Goal: Complete application form: Complete application form

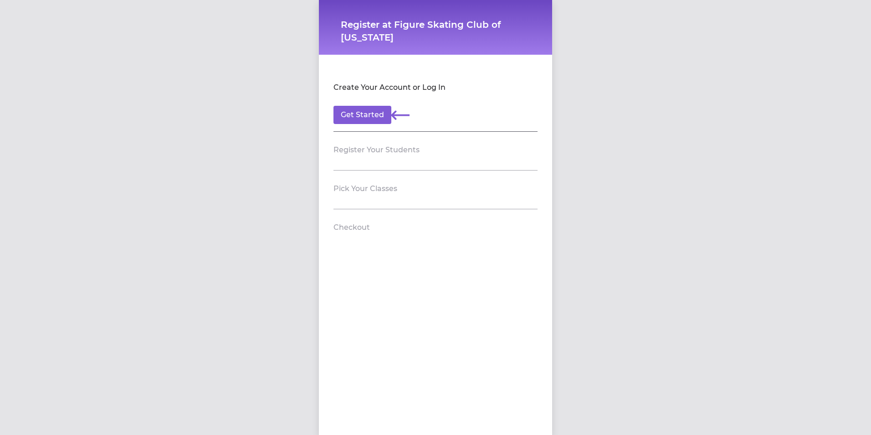
click at [372, 201] on section "Pick Your Classes" at bounding box center [435, 189] width 204 height 39
click at [363, 115] on button "Get Started" at bounding box center [362, 115] width 58 height 18
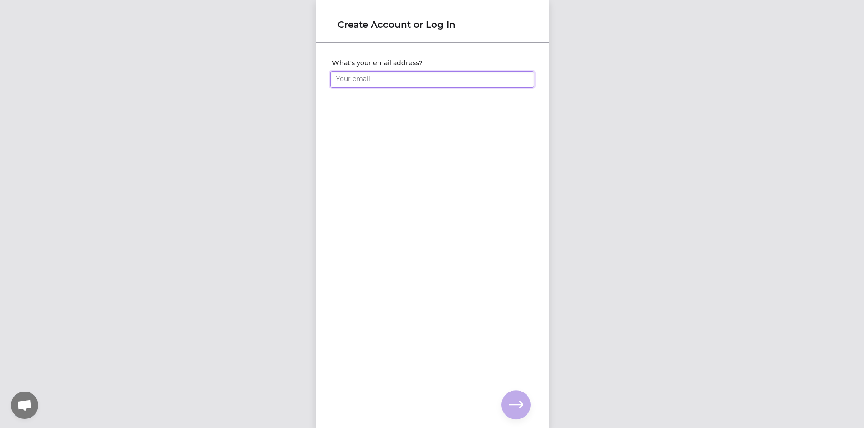
click at [373, 77] on input "What's your email address?" at bounding box center [432, 79] width 204 height 16
type input "cherylrbuchanan@yahoo.com"
click at [515, 403] on icon "button" at bounding box center [516, 404] width 15 height 15
click at [430, 77] on input "What's your full name?" at bounding box center [432, 79] width 204 height 16
type input "Cheryl Williams"
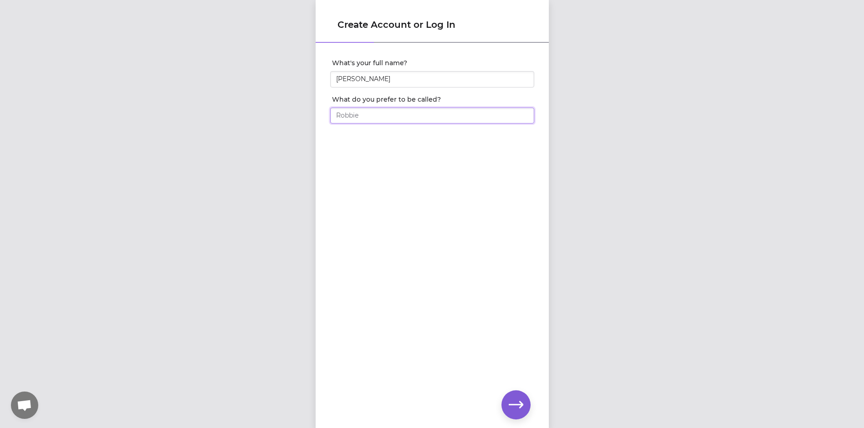
type input "C"
click at [430, 77] on input "Cheryl Williams" at bounding box center [432, 79] width 204 height 16
click at [415, 117] on input "What do you prefer to be called?" at bounding box center [432, 115] width 204 height 16
type input "Cheryl"
click at [515, 402] on icon "button" at bounding box center [516, 404] width 15 height 15
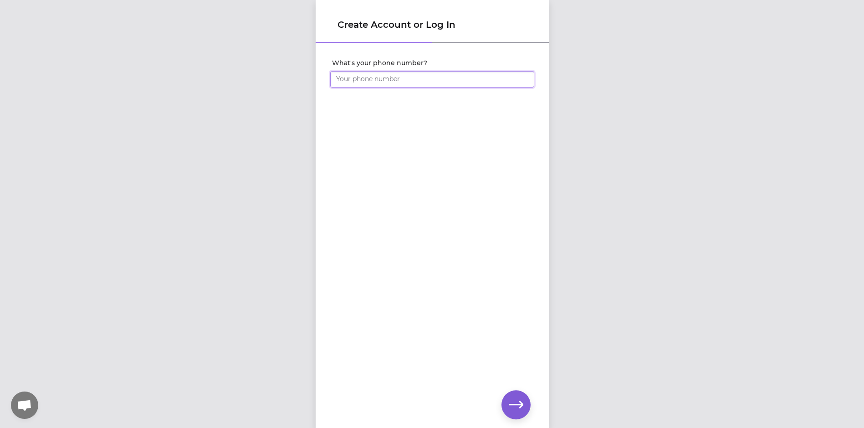
click at [420, 82] on input "What's your phone number?" at bounding box center [432, 79] width 204 height 16
type input "(225) 921-8529"
click at [515, 397] on icon "button" at bounding box center [516, 404] width 15 height 15
click input "submit" at bounding box center [0, 0] width 0 height 0
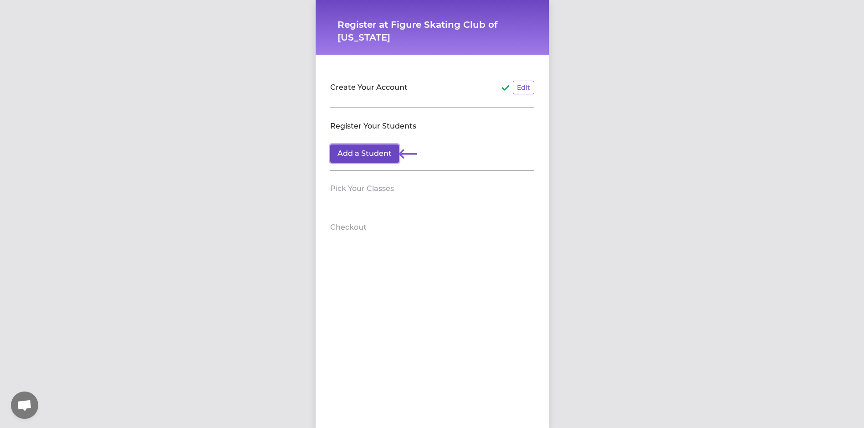
click at [369, 153] on button "Add a Student" at bounding box center [364, 153] width 69 height 18
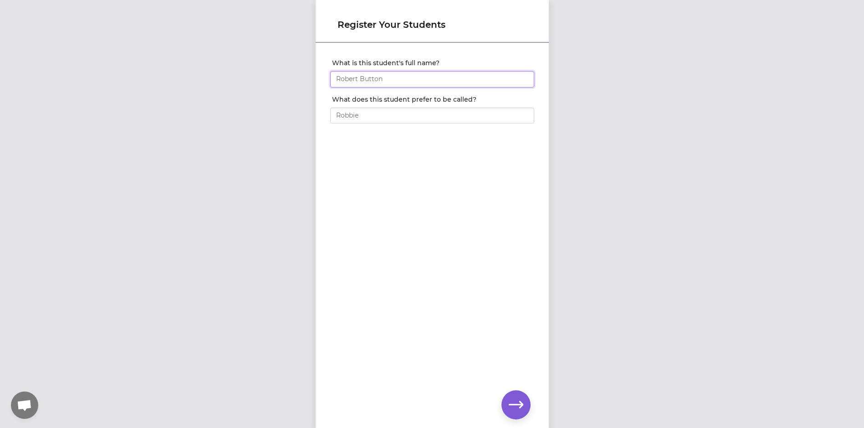
click at [404, 82] on input "What is this student's full name?" at bounding box center [432, 79] width 204 height 16
type input "Aila Williams"
type input "Aila"
click at [514, 403] on icon "button" at bounding box center [516, 404] width 15 height 15
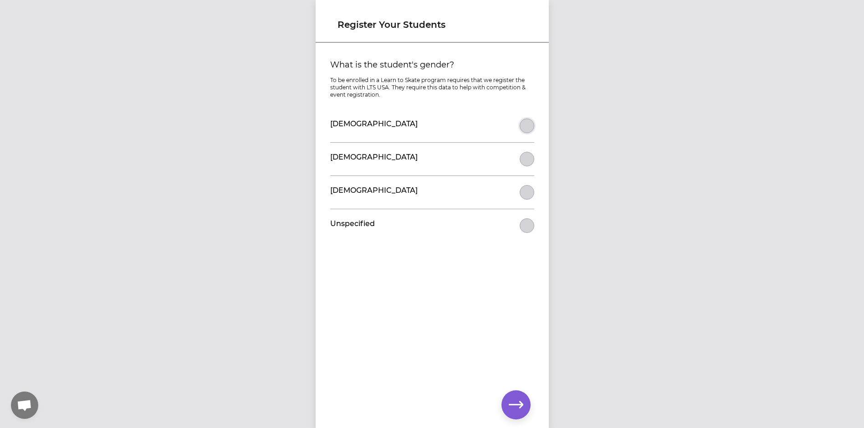
click at [523, 128] on button "What is the student's gender?" at bounding box center [527, 125] width 15 height 15
click at [518, 403] on icon "button" at bounding box center [516, 404] width 15 height 15
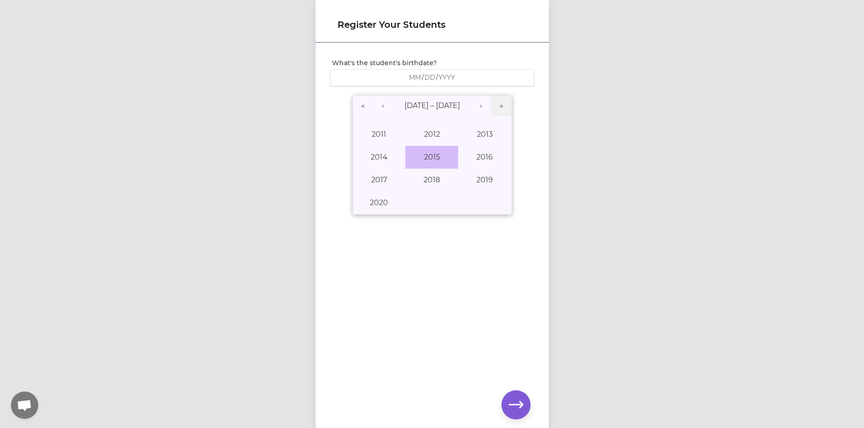
click at [439, 151] on button "2015" at bounding box center [431, 157] width 53 height 23
click at [434, 200] on abbr "November" at bounding box center [431, 202] width 39 height 9
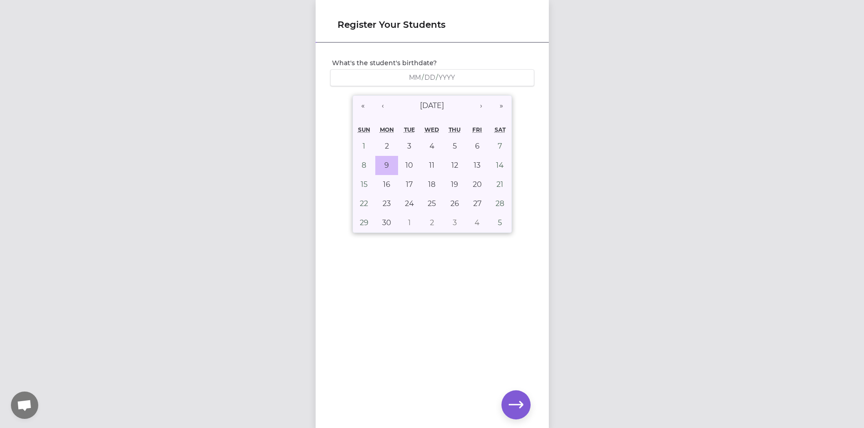
click at [379, 166] on button "9" at bounding box center [386, 165] width 23 height 19
type input "2015-11-09"
type input "11"
type input "9"
type input "2015"
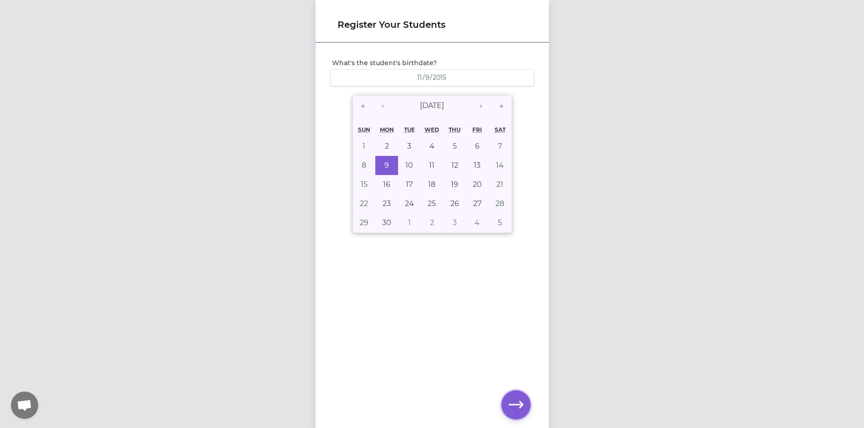
click at [509, 407] on icon "button" at bounding box center [516, 404] width 15 height 15
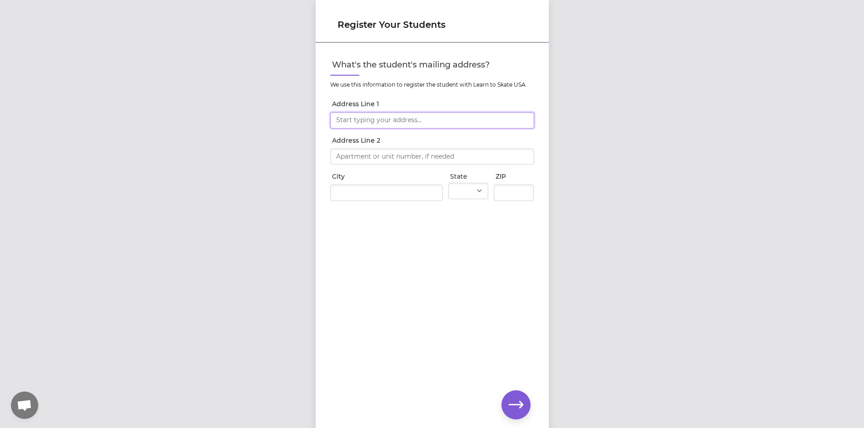
click at [409, 119] on input "Address Line 1" at bounding box center [432, 120] width 204 height 16
type input "14230 Le Ayn Ct"
type input "Denham Springs"
select select "LA"
type input "70726"
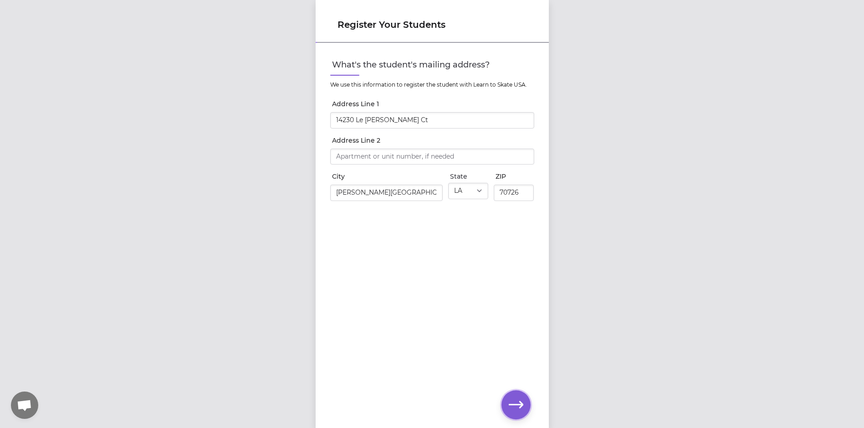
click at [515, 407] on icon "button" at bounding box center [516, 404] width 15 height 15
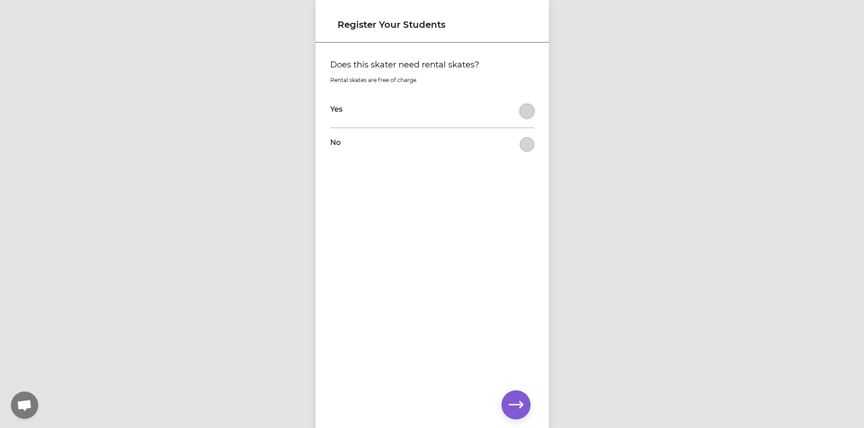
click at [520, 114] on button "Does this skater need rental skates?" at bounding box center [527, 111] width 15 height 15
click at [513, 405] on icon "button" at bounding box center [516, 404] width 15 height 15
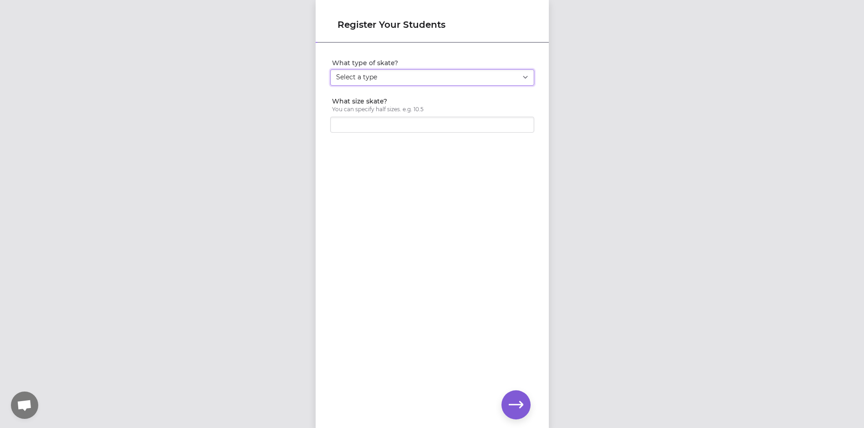
click at [502, 80] on select "Select a type Youth Figure Men's Figure Women's Figure Men's Hockey Women's Hoc…" at bounding box center [432, 77] width 204 height 16
select select "youth_figure"
click at [330, 69] on select "Select a type Youth Figure Men's Figure Women's Figure Men's Hockey Women's Hoc…" at bounding box center [432, 77] width 204 height 16
click at [457, 128] on input "What size skate?" at bounding box center [432, 125] width 204 height 16
type input "3.5"
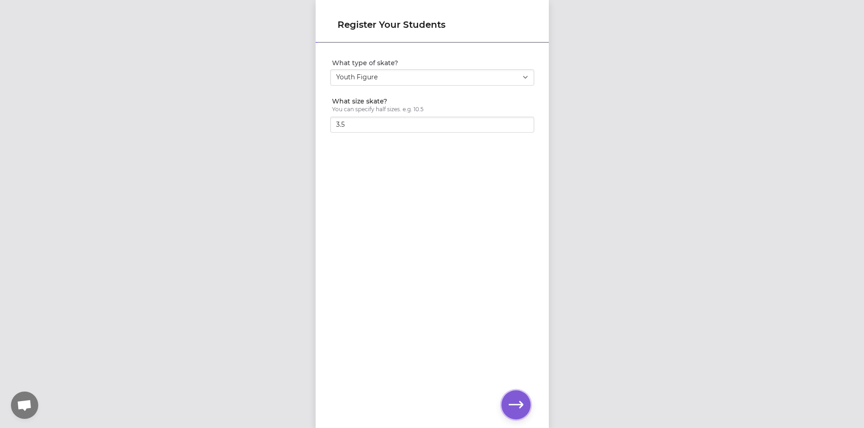
click at [513, 408] on icon "button" at bounding box center [516, 404] width 15 height 15
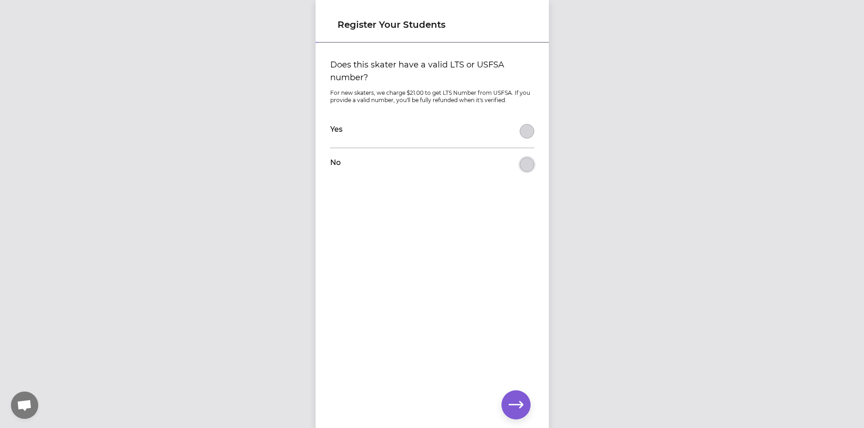
click at [521, 138] on button "Does this skater have a valid LTS or USFSA number?" at bounding box center [527, 131] width 15 height 15
click at [514, 403] on icon "button" at bounding box center [516, 404] width 15 height 15
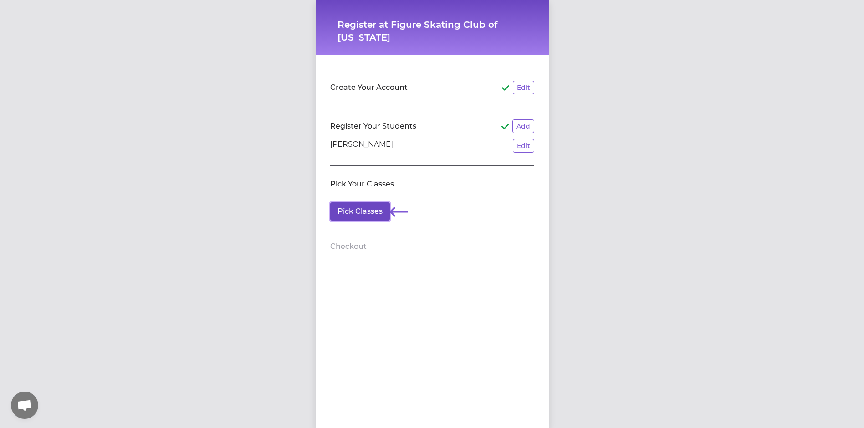
click at [371, 211] on button "Pick Classes" at bounding box center [360, 211] width 60 height 18
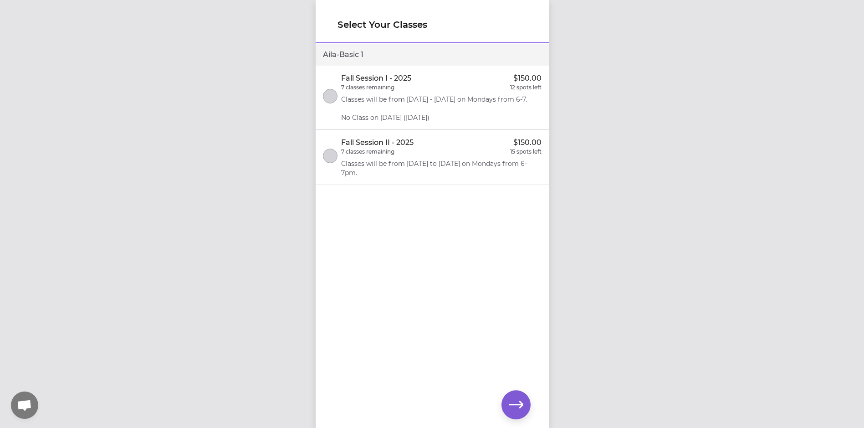
click at [378, 318] on div "Aila - Basic 1 Fall Session I - 2025 $150.00 7 classes remaining 12 spots left …" at bounding box center [432, 220] width 233 height 353
